Goal: Transaction & Acquisition: Purchase product/service

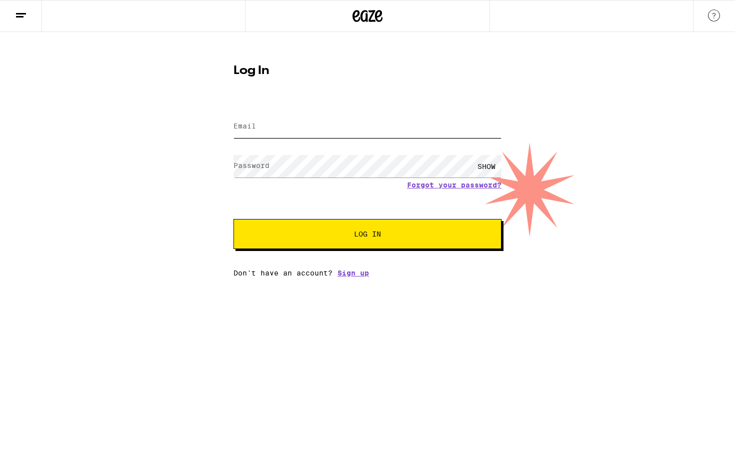
type input "[PERSON_NAME][EMAIL_ADDRESS][PERSON_NAME][DOMAIN_NAME]"
click at [363, 243] on button "Log In" at bounding box center [368, 234] width 268 height 30
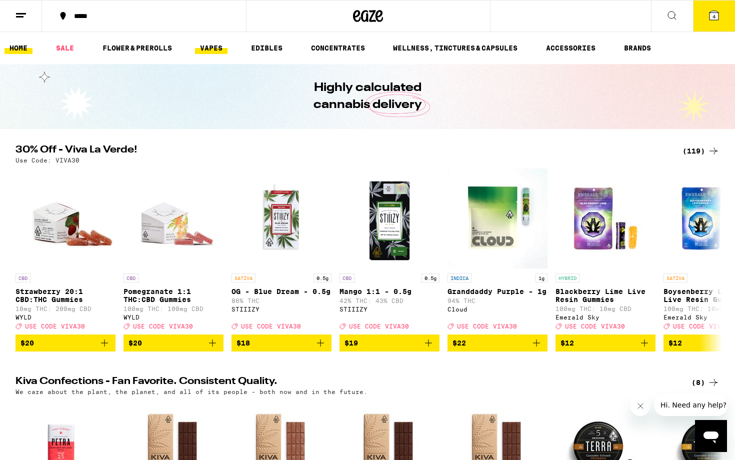
click at [215, 48] on link "VAPES" at bounding box center [211, 48] width 33 height 12
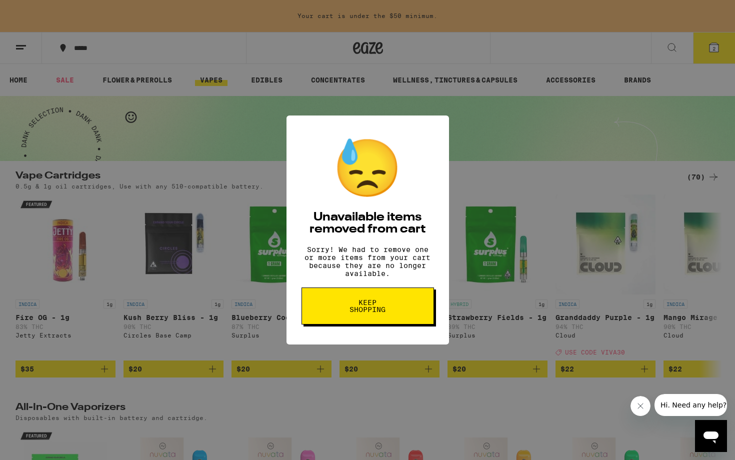
click at [384, 325] on button "Keep Shopping" at bounding box center [368, 306] width 133 height 37
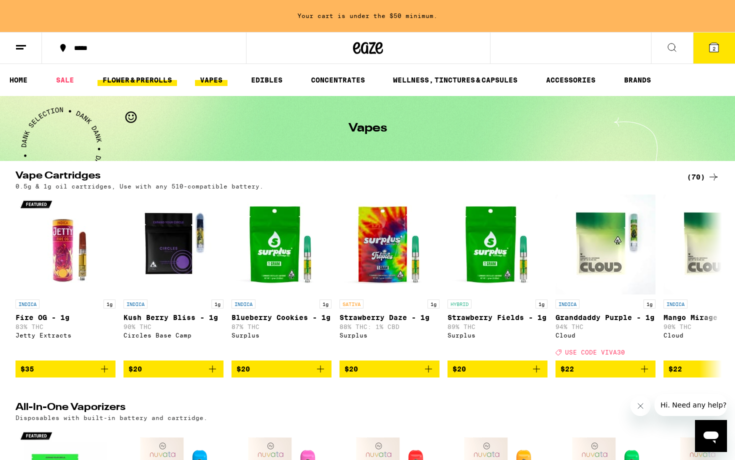
click at [150, 78] on link "FLOWER & PREROLLS" at bounding box center [138, 80] width 80 height 12
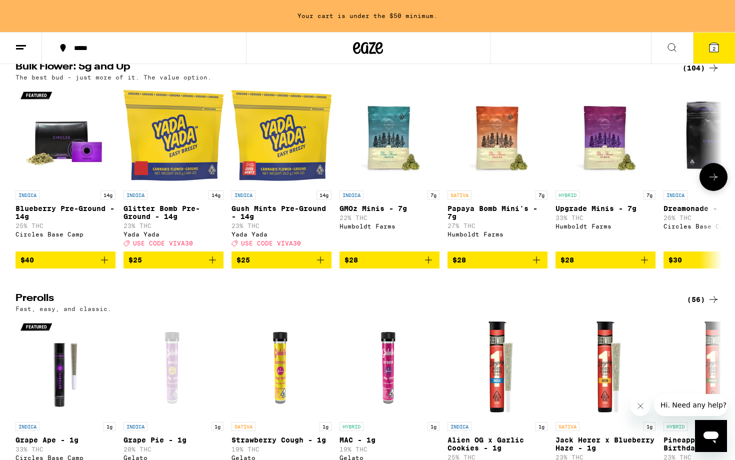
scroll to position [335, 0]
